Goal: Task Accomplishment & Management: Use online tool/utility

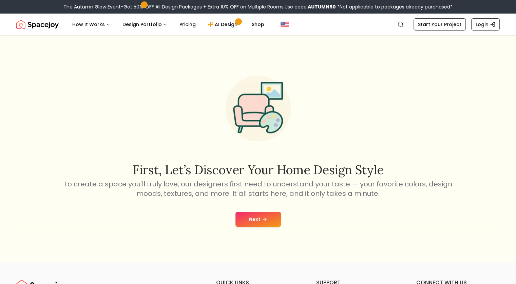
click at [254, 218] on button "Next" at bounding box center [257, 219] width 45 height 15
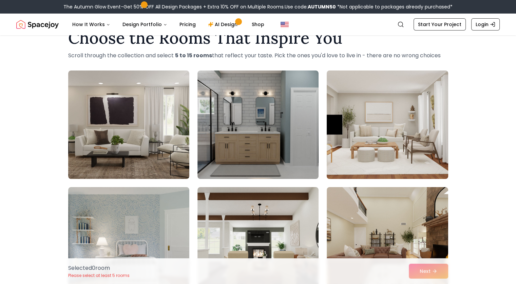
scroll to position [34, 0]
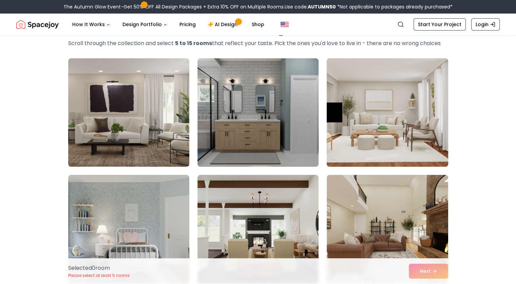
click at [361, 111] on img at bounding box center [387, 113] width 127 height 114
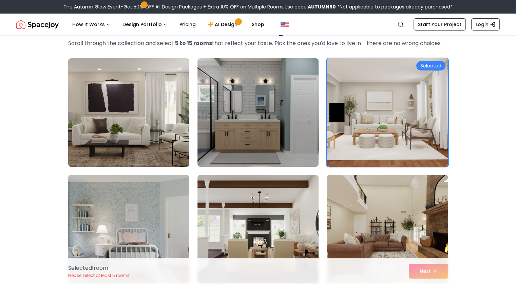
click at [119, 114] on img at bounding box center [128, 113] width 127 height 114
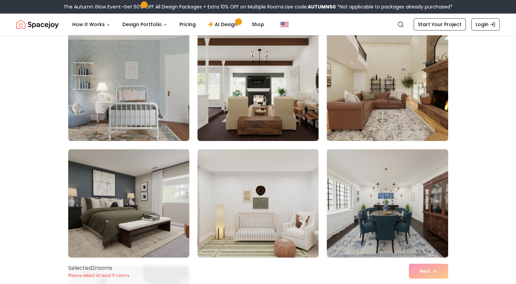
scroll to position [203, 0]
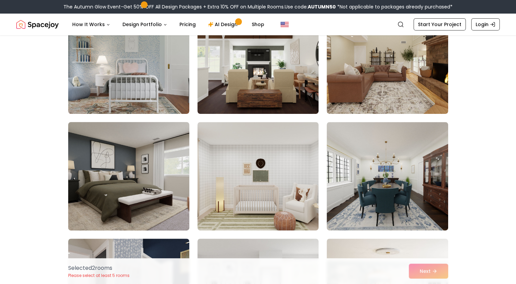
click at [123, 167] on img at bounding box center [128, 176] width 127 height 114
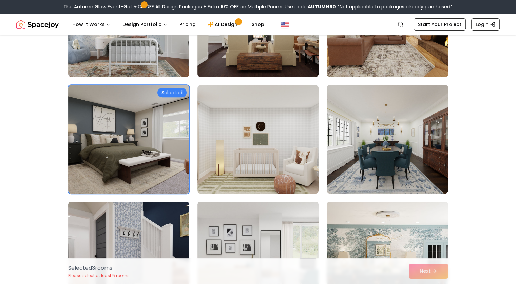
scroll to position [305, 0]
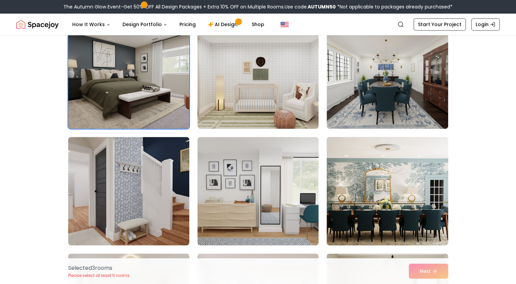
click at [397, 178] on img at bounding box center [387, 191] width 127 height 114
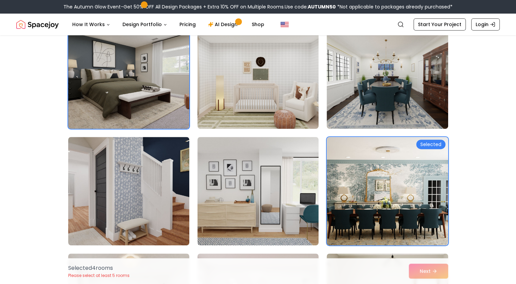
scroll to position [407, 0]
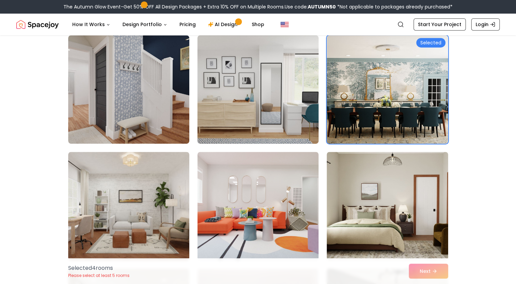
click at [269, 95] on img at bounding box center [257, 90] width 127 height 114
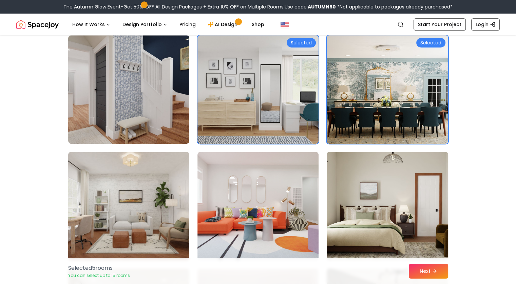
click at [400, 183] on img at bounding box center [387, 206] width 127 height 114
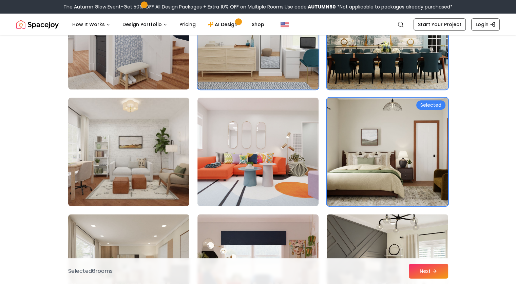
scroll to position [577, 0]
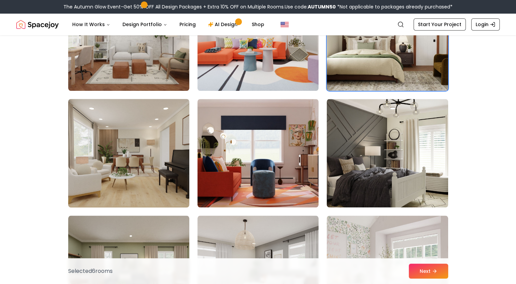
click at [153, 142] on img at bounding box center [128, 153] width 127 height 114
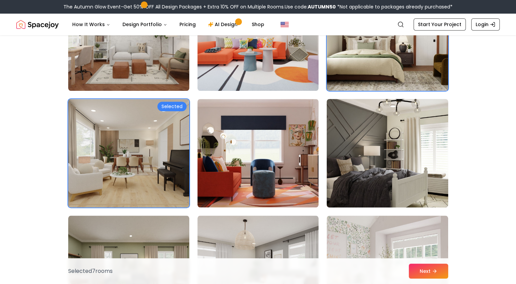
click at [383, 140] on img at bounding box center [387, 153] width 127 height 114
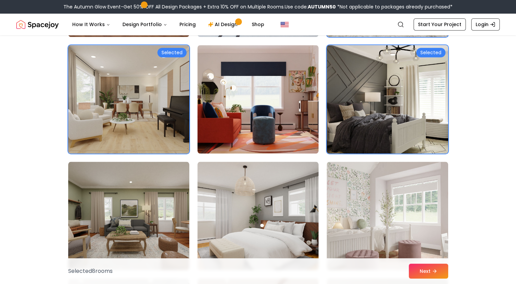
scroll to position [712, 0]
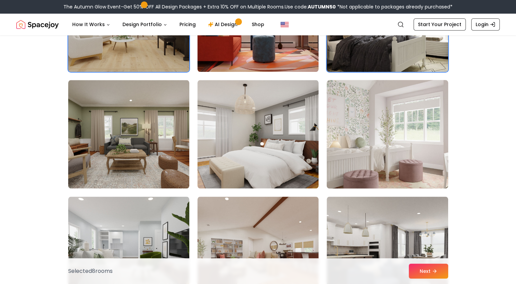
click at [387, 129] on img at bounding box center [387, 134] width 127 height 114
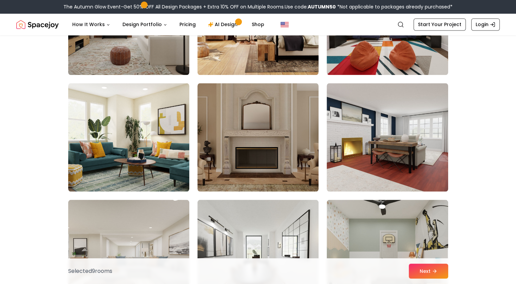
scroll to position [1187, 0]
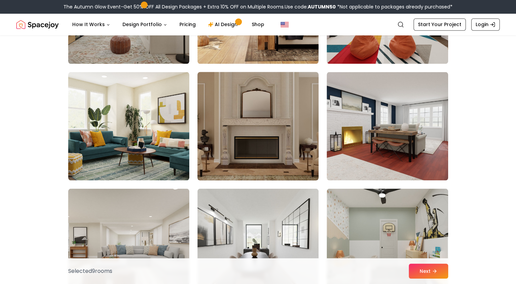
click at [266, 99] on img at bounding box center [257, 126] width 127 height 114
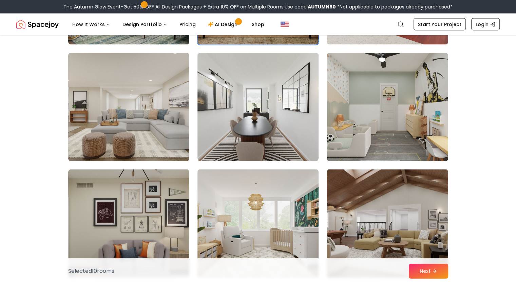
scroll to position [1390, 0]
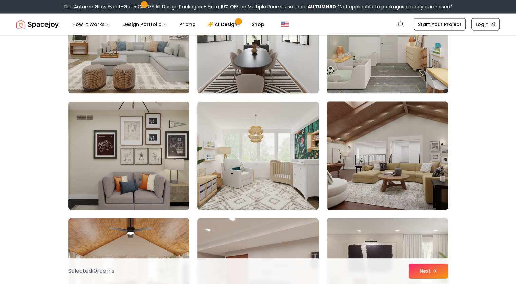
click at [386, 131] on img at bounding box center [387, 156] width 127 height 114
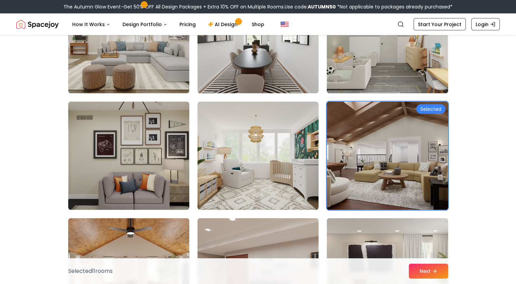
scroll to position [1492, 0]
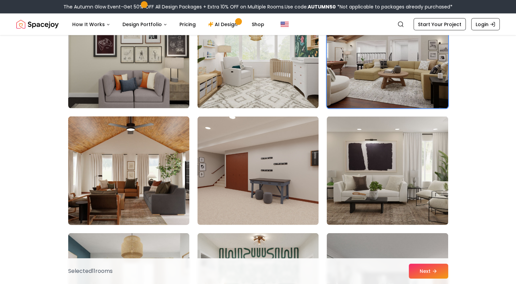
click at [130, 133] on img at bounding box center [128, 171] width 127 height 114
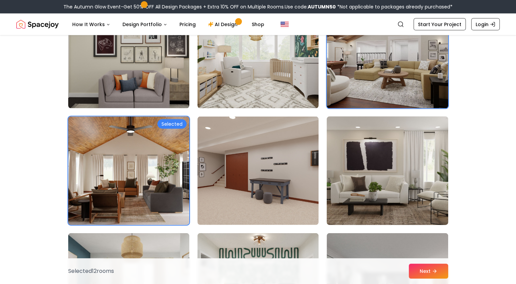
drag, startPoint x: 412, startPoint y: 152, endPoint x: 437, endPoint y: 155, distance: 25.5
click at [412, 152] on img at bounding box center [387, 171] width 127 height 114
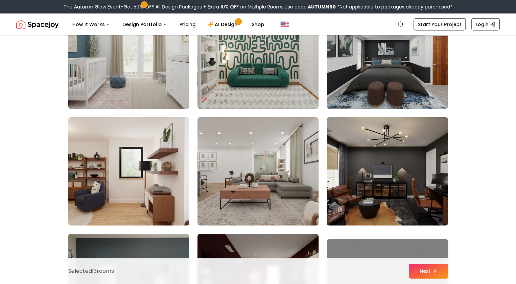
scroll to position [1763, 0]
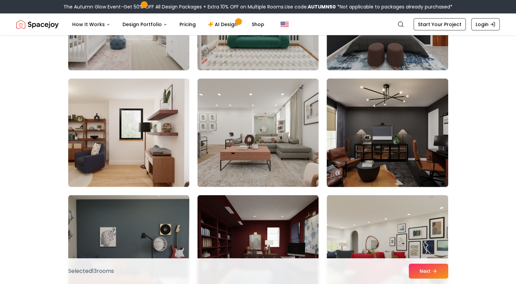
click at [395, 108] on img at bounding box center [387, 133] width 127 height 114
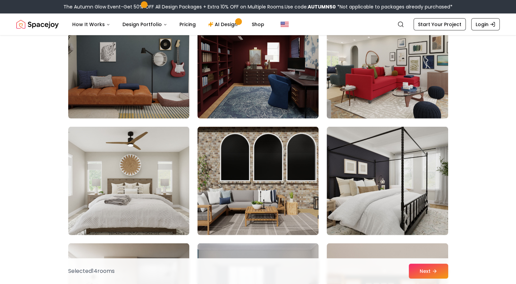
scroll to position [1967, 0]
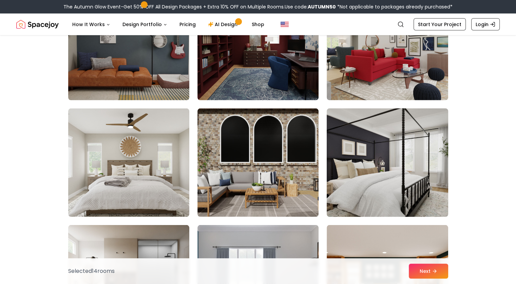
click at [377, 147] on img at bounding box center [387, 163] width 127 height 114
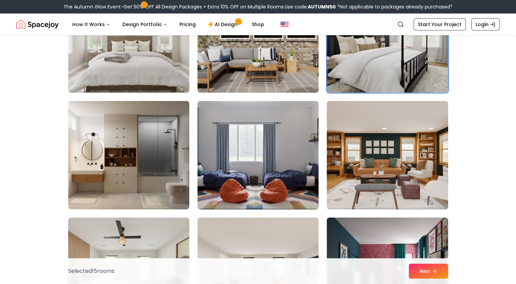
scroll to position [2103, 0]
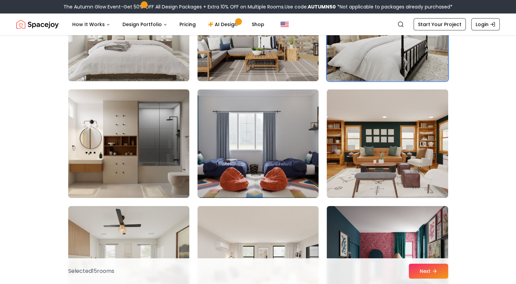
click at [149, 125] on img at bounding box center [128, 144] width 127 height 114
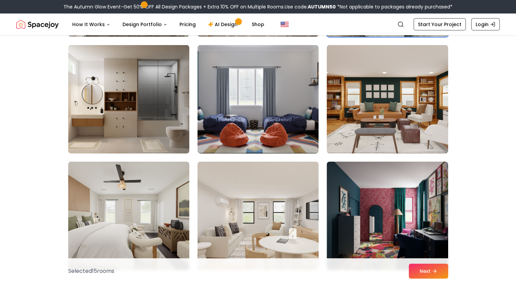
scroll to position [2238, 0]
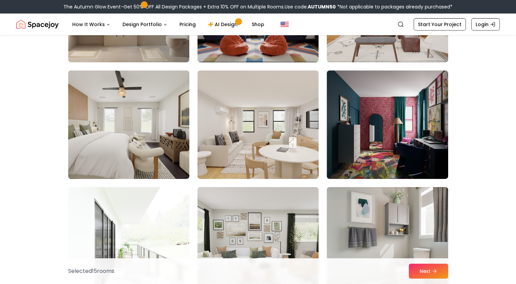
click at [134, 125] on img at bounding box center [128, 125] width 127 height 114
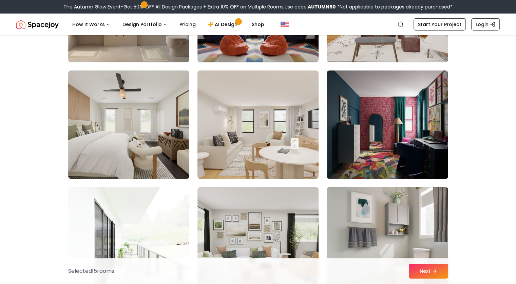
click at [243, 119] on img at bounding box center [257, 125] width 127 height 114
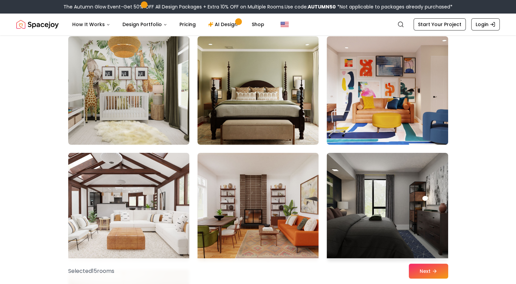
scroll to position [2577, 0]
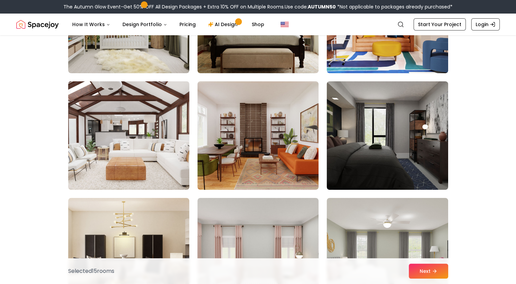
click at [136, 113] on img at bounding box center [128, 136] width 127 height 114
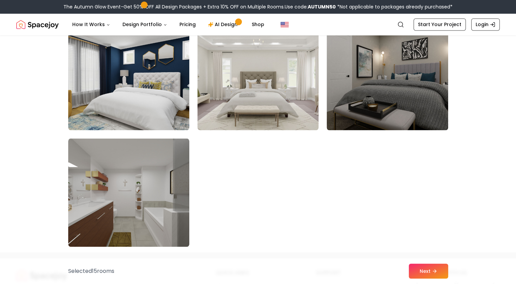
scroll to position [3866, 0]
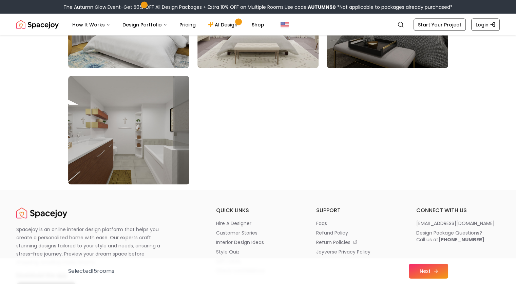
click at [441, 271] on button "Next" at bounding box center [428, 271] width 39 height 15
